Goal: Book appointment/travel/reservation

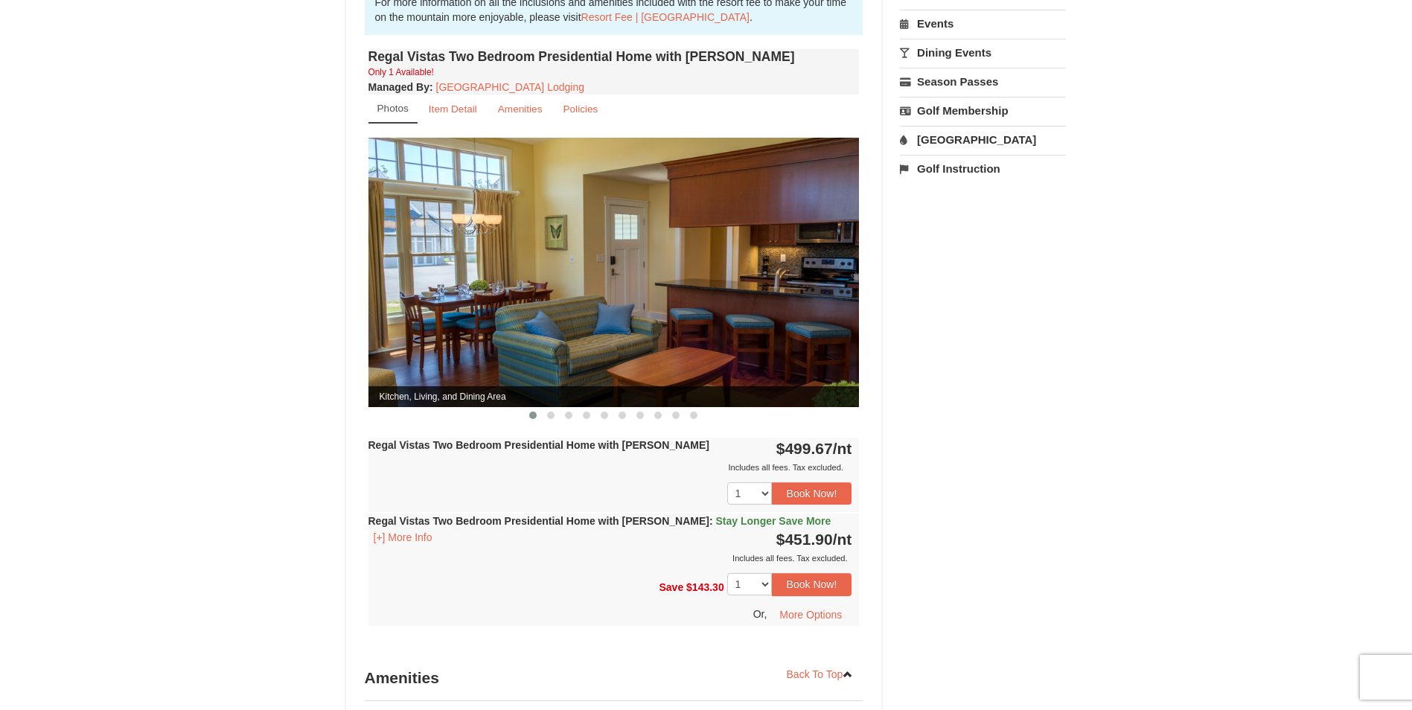
scroll to position [521, 0]
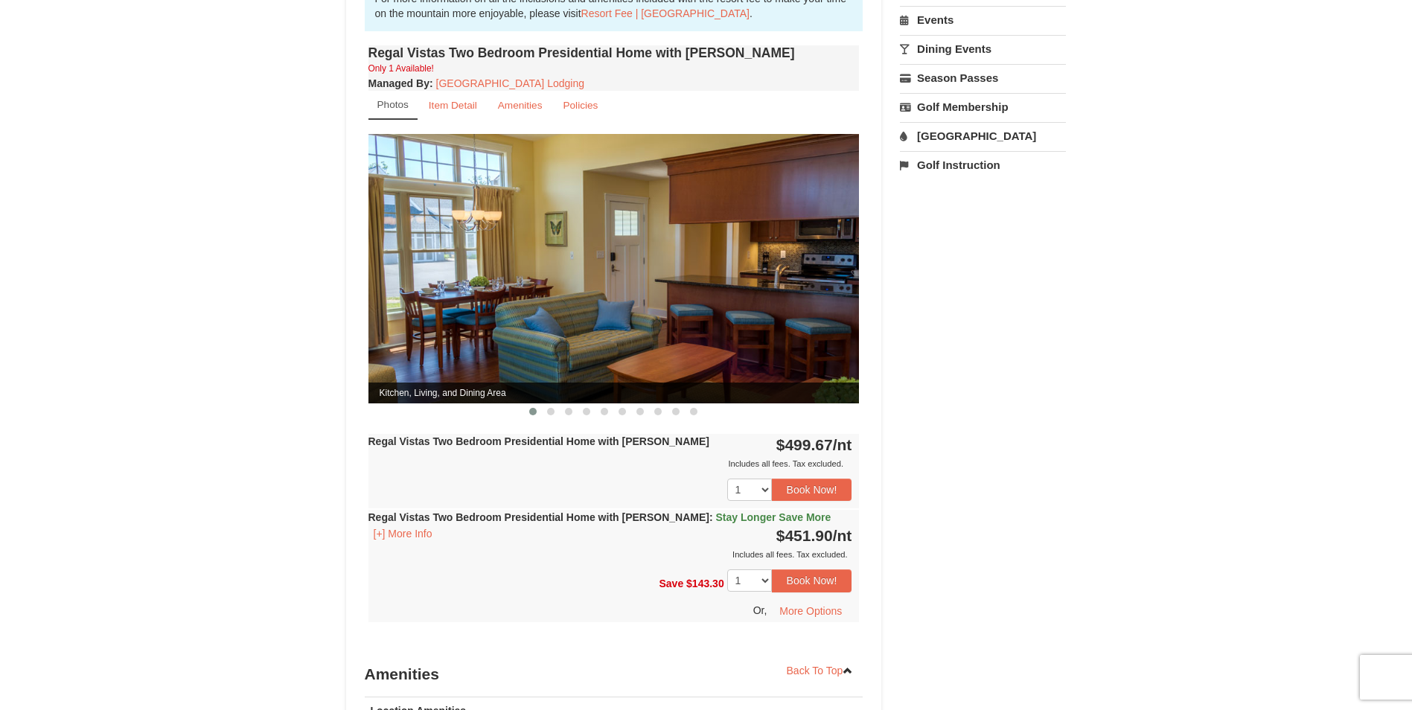
click at [827, 269] on img at bounding box center [613, 268] width 491 height 269
click at [713, 266] on img at bounding box center [613, 268] width 491 height 269
drag, startPoint x: 754, startPoint y: 294, endPoint x: 476, endPoint y: 263, distance: 279.3
click at [476, 263] on img at bounding box center [613, 268] width 491 height 269
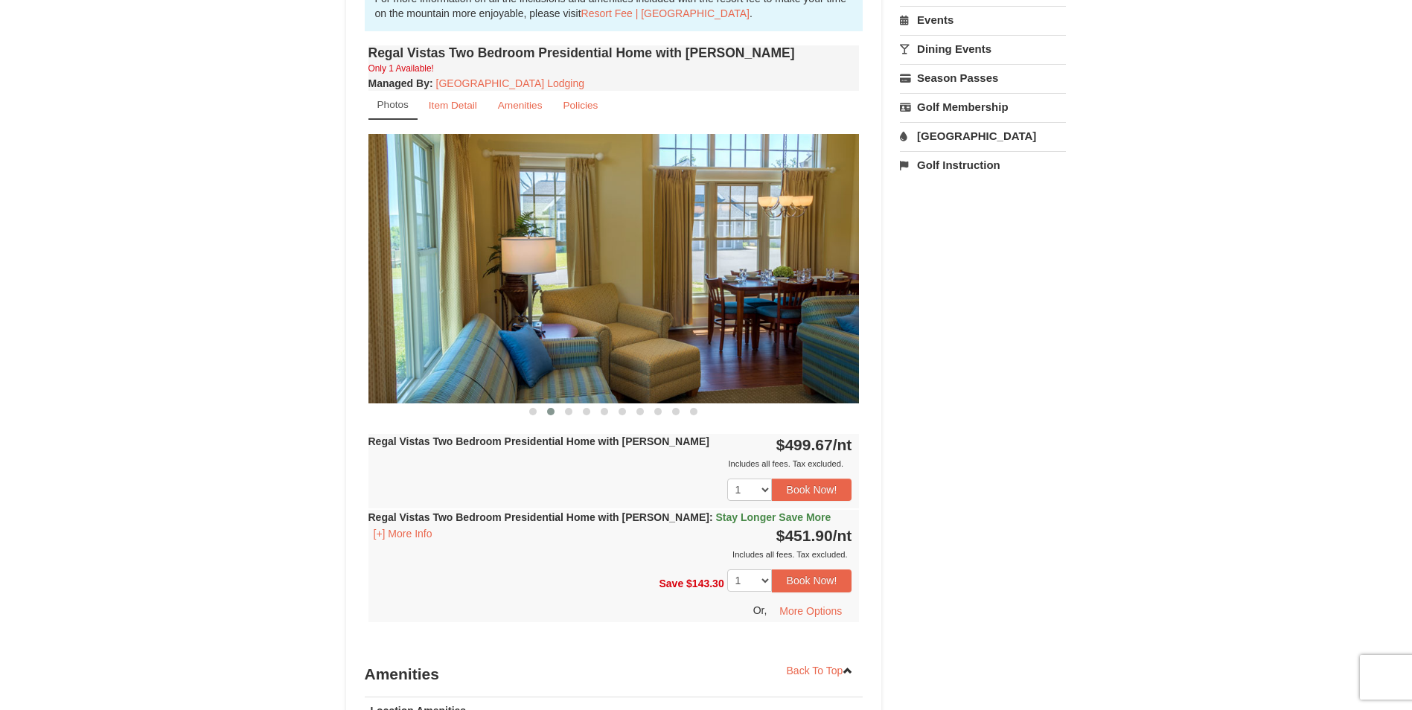
drag, startPoint x: 669, startPoint y: 243, endPoint x: 419, endPoint y: 242, distance: 250.0
click at [419, 242] on img at bounding box center [613, 268] width 491 height 269
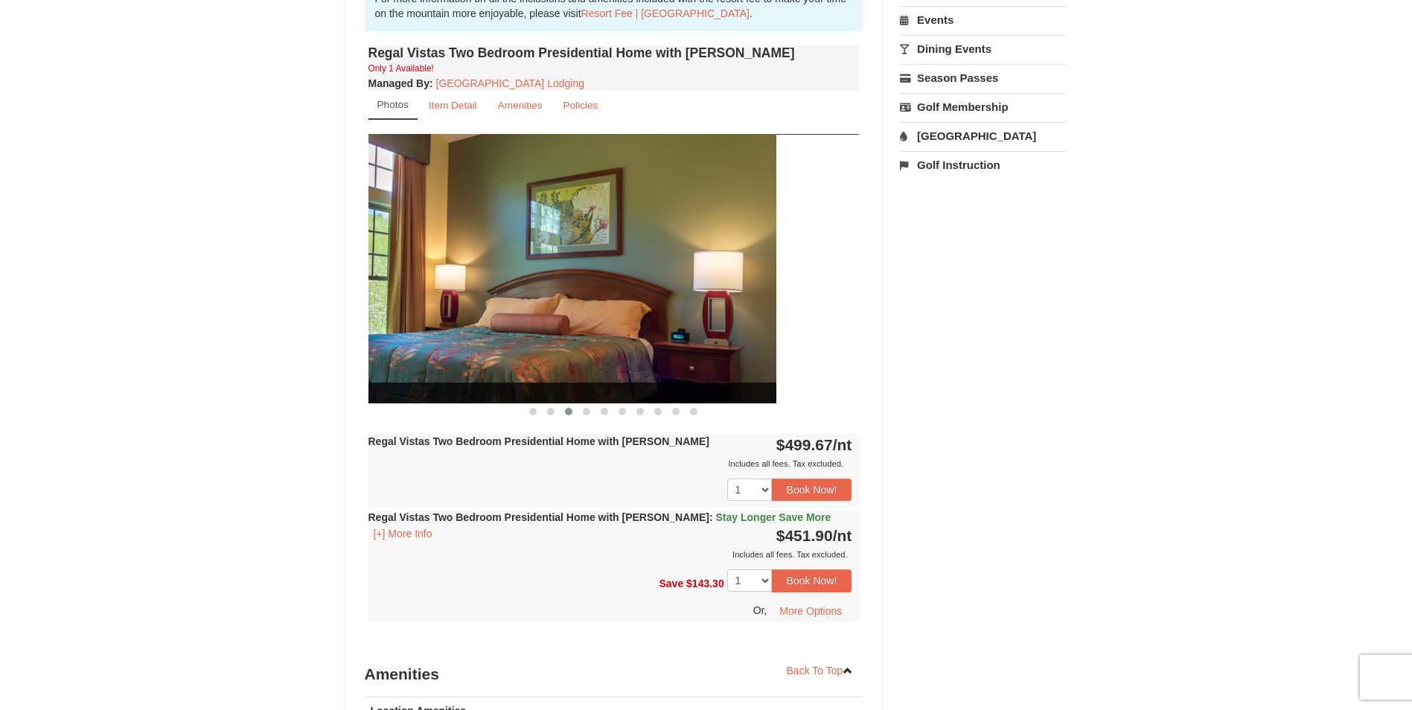
drag, startPoint x: 761, startPoint y: 252, endPoint x: 470, endPoint y: 226, distance: 292.1
click at [508, 226] on img at bounding box center [530, 268] width 491 height 269
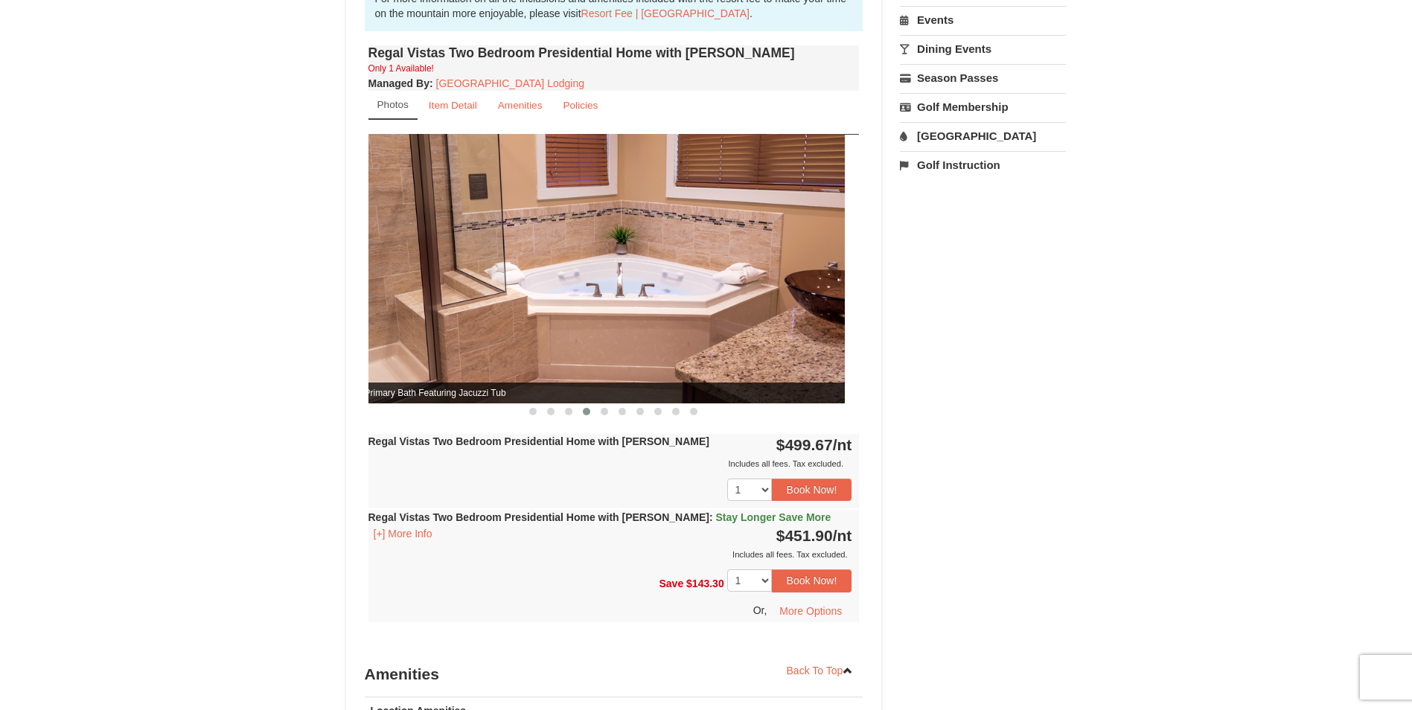
drag, startPoint x: 609, startPoint y: 237, endPoint x: 332, endPoint y: 254, distance: 277.4
click at [360, 257] on div "Book from $452! [STREET_ADDRESS], VA Availability Amenities Policies 2" at bounding box center [614, 279] width 536 height 1341
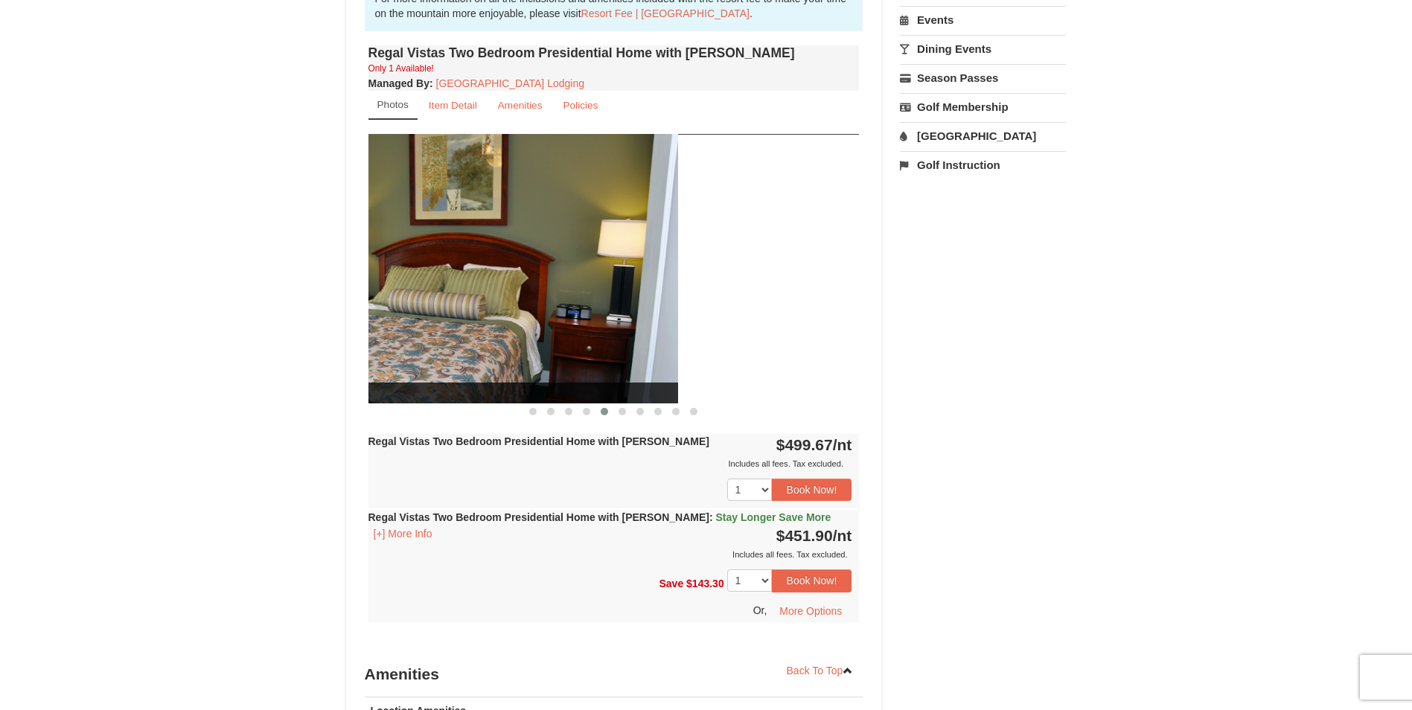
drag, startPoint x: 572, startPoint y: 240, endPoint x: 222, endPoint y: 246, distance: 350.5
click at [222, 246] on div "× Regal Vistas - Presidential Homes Book from $452! [STREET_ADDRESS], VA Availa…" at bounding box center [706, 257] width 1412 height 1453
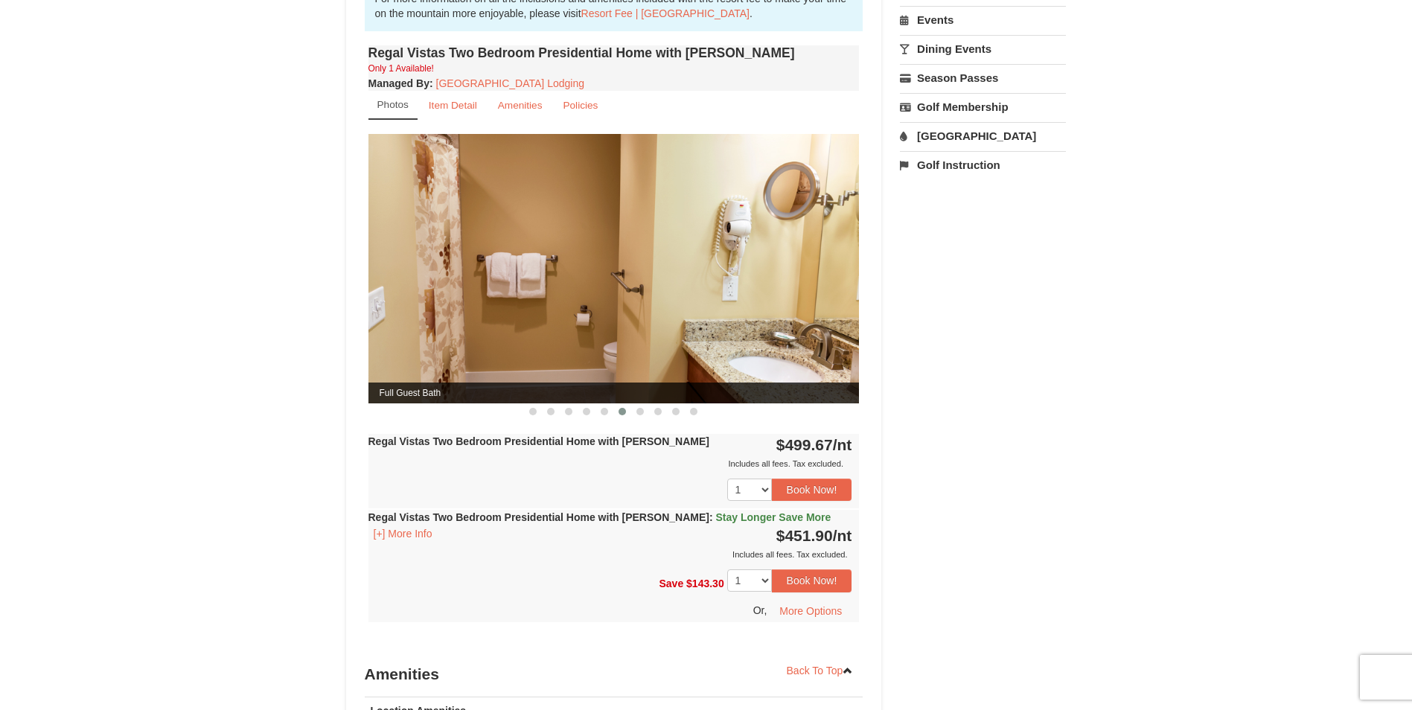
drag, startPoint x: 633, startPoint y: 234, endPoint x: 471, endPoint y: 247, distance: 162.7
click at [484, 247] on img at bounding box center [613, 268] width 491 height 269
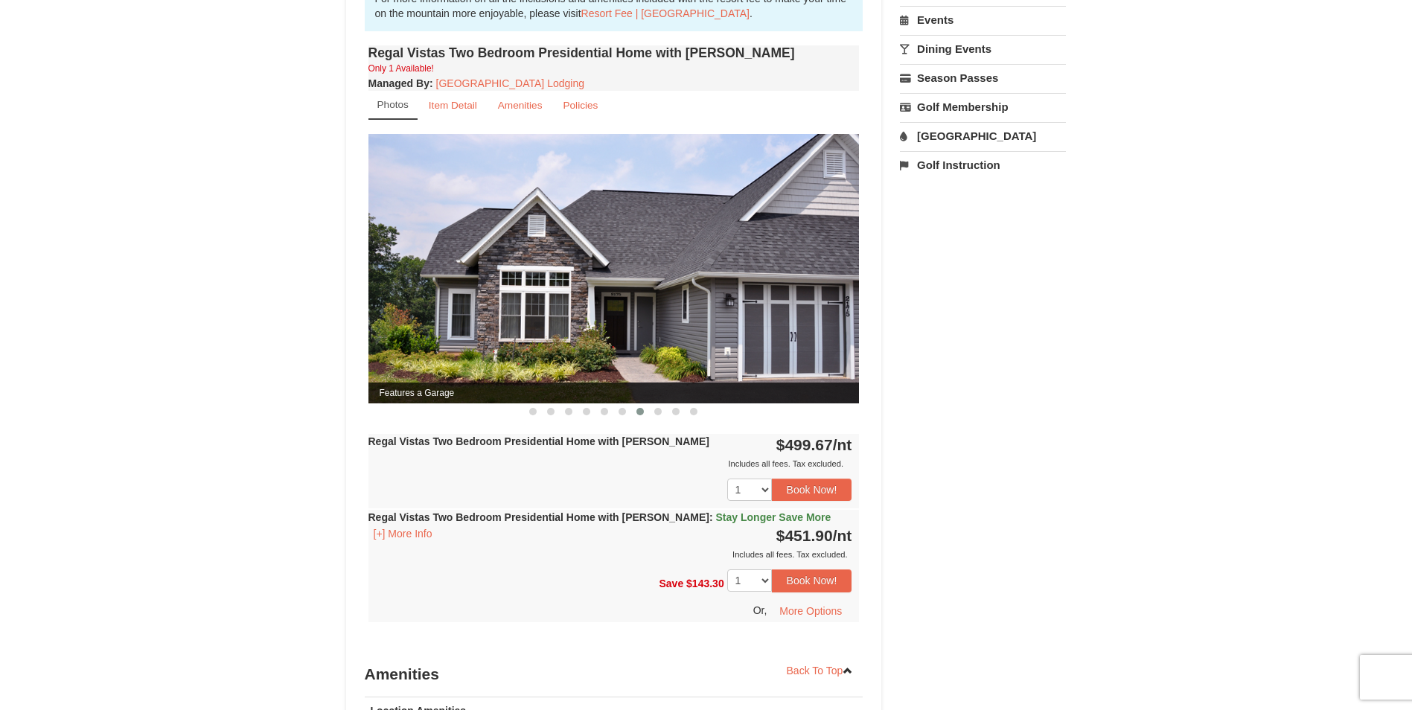
drag, startPoint x: 647, startPoint y: 245, endPoint x: 265, endPoint y: 217, distance: 382.8
click at [371, 235] on img at bounding box center [613, 268] width 491 height 269
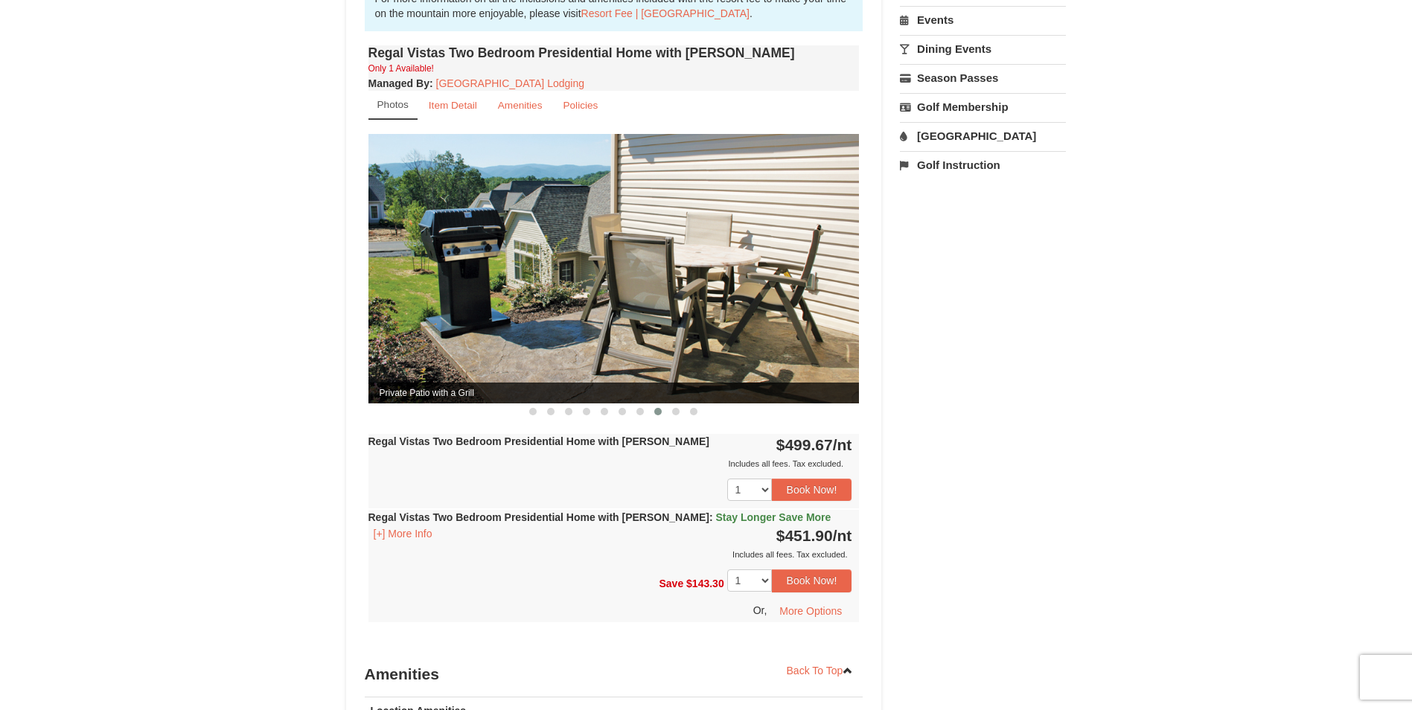
drag, startPoint x: 619, startPoint y: 196, endPoint x: 310, endPoint y: 175, distance: 309.6
click at [371, 186] on img at bounding box center [613, 268] width 491 height 269
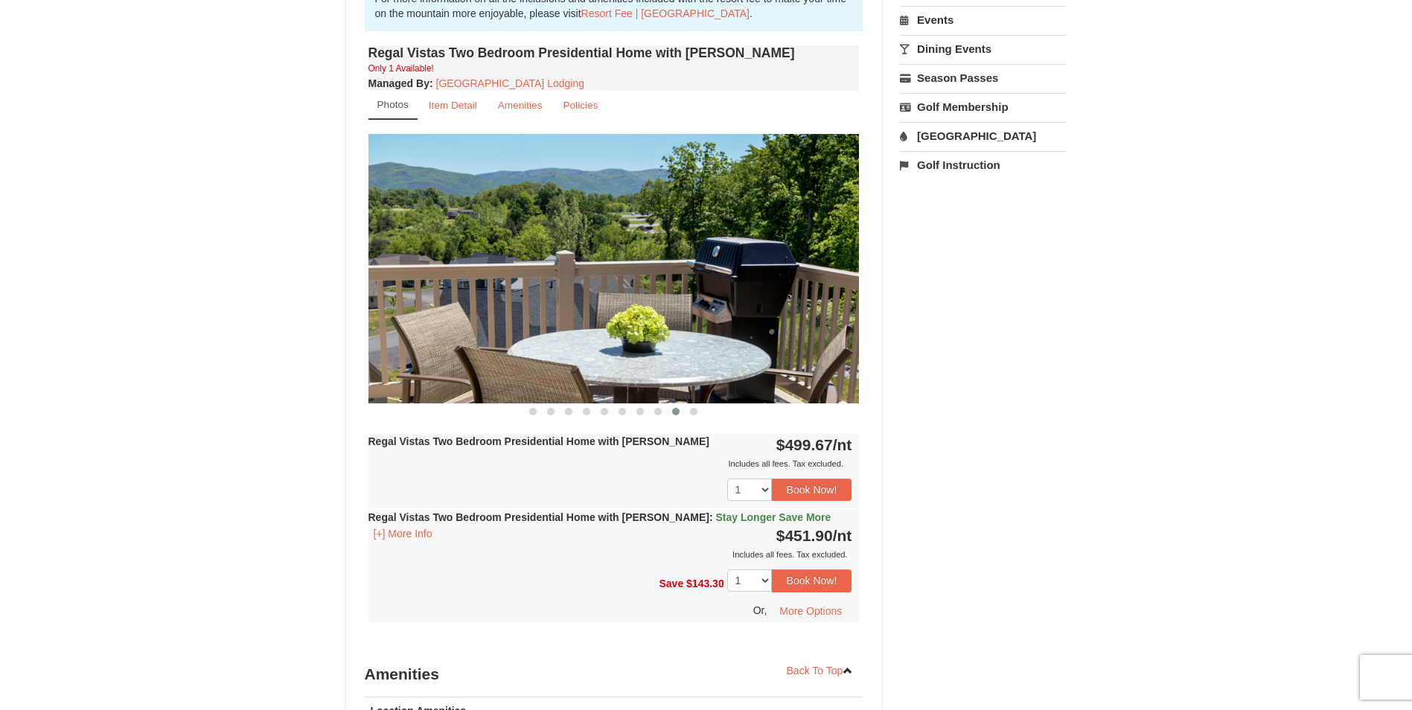
drag, startPoint x: 562, startPoint y: 204, endPoint x: 266, endPoint y: 211, distance: 296.3
click at [266, 211] on div "× Regal Vistas - Presidential Homes Book from $452! [STREET_ADDRESS], VA Availa…" at bounding box center [706, 257] width 1412 height 1453
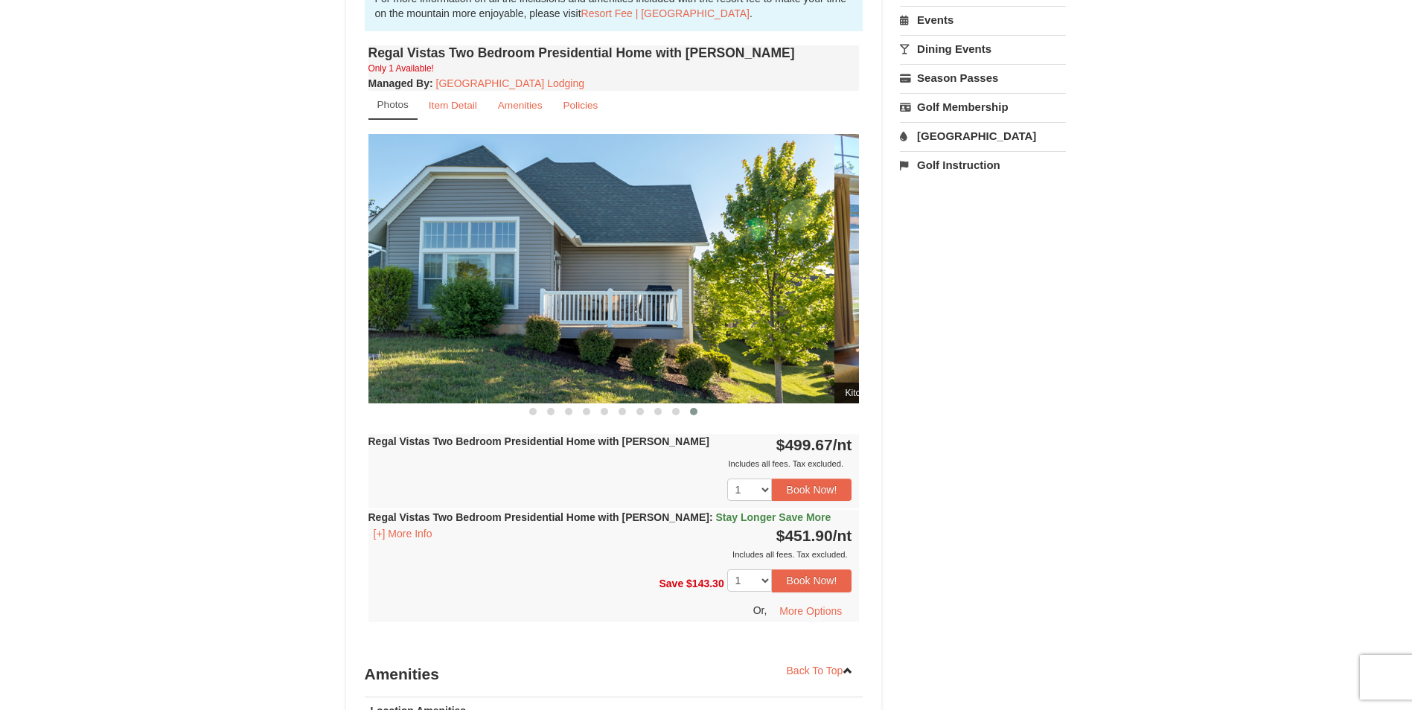
drag, startPoint x: 528, startPoint y: 214, endPoint x: 448, endPoint y: 217, distance: 79.7
click at [448, 217] on img at bounding box center [588, 268] width 491 height 269
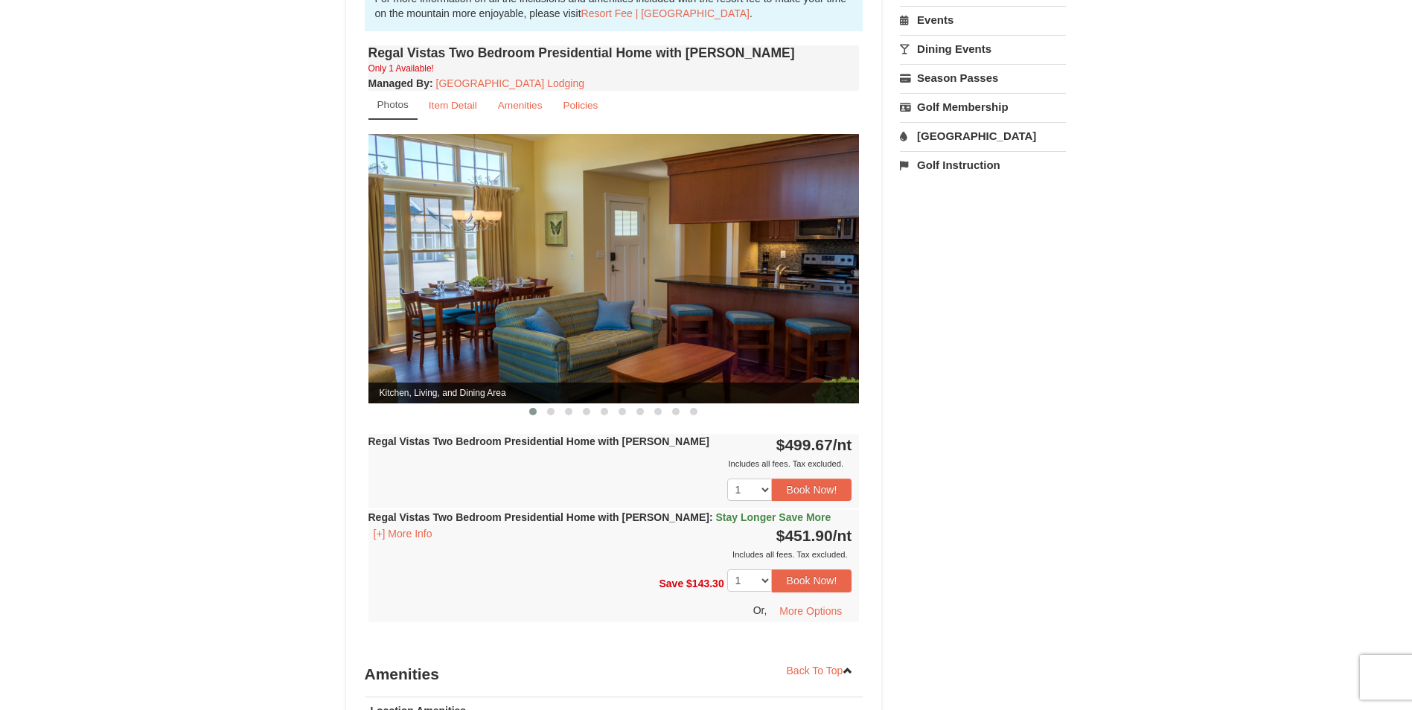
drag, startPoint x: 628, startPoint y: 223, endPoint x: 513, endPoint y: 228, distance: 115.4
click at [515, 228] on img at bounding box center [613, 268] width 491 height 269
drag, startPoint x: 582, startPoint y: 238, endPoint x: 318, endPoint y: 242, distance: 264.2
click at [365, 245] on div "Regal Vistas Two Bedroom Presidential Home with [PERSON_NAME] Only 1 Available!…" at bounding box center [614, 346] width 499 height 609
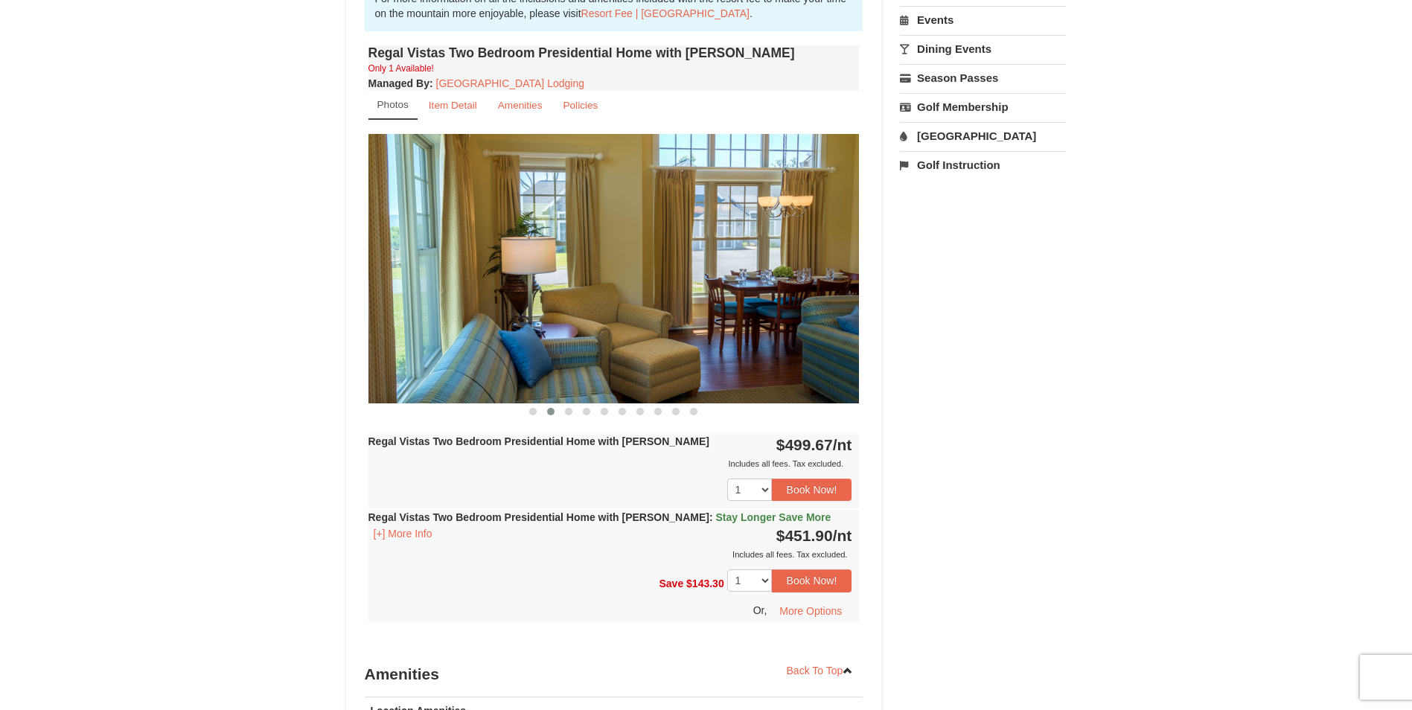
drag, startPoint x: 574, startPoint y: 234, endPoint x: 391, endPoint y: 259, distance: 185.5
click at [398, 258] on img at bounding box center [613, 268] width 491 height 269
